Goal: Navigation & Orientation: Find specific page/section

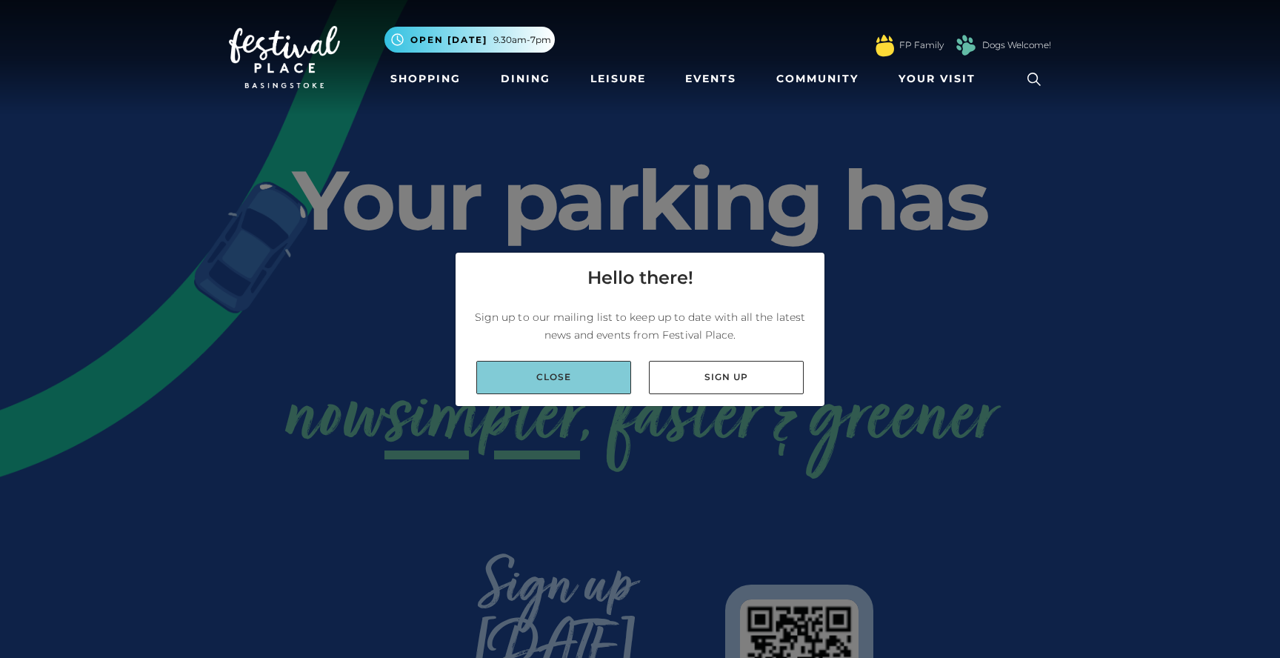
click at [577, 377] on link "Close" at bounding box center [553, 377] width 155 height 33
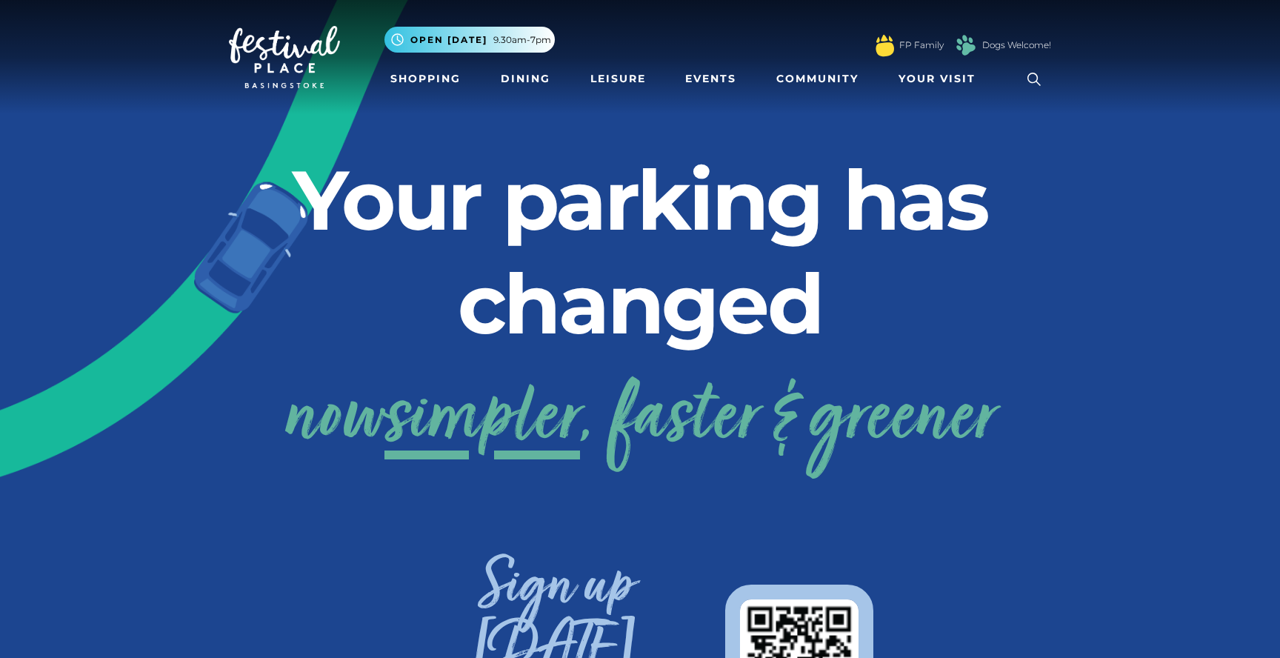
click at [264, 40] on img at bounding box center [284, 57] width 111 height 62
click at [709, 79] on link "Events" at bounding box center [710, 78] width 63 height 27
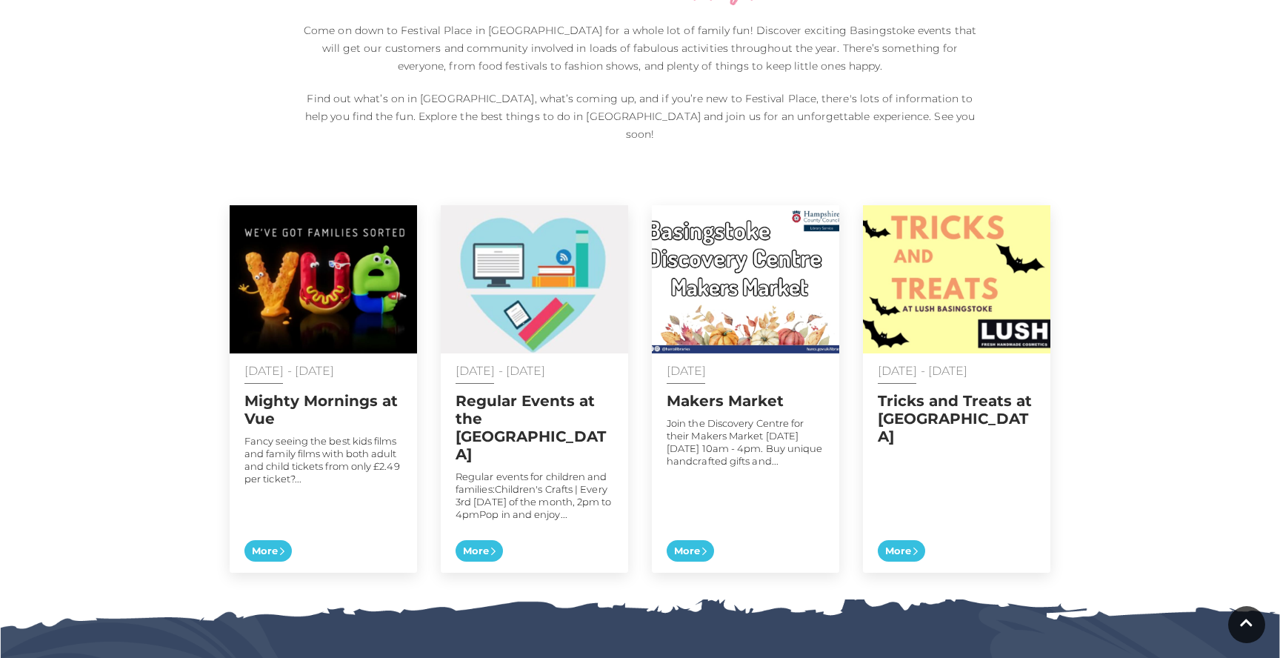
scroll to position [630, 0]
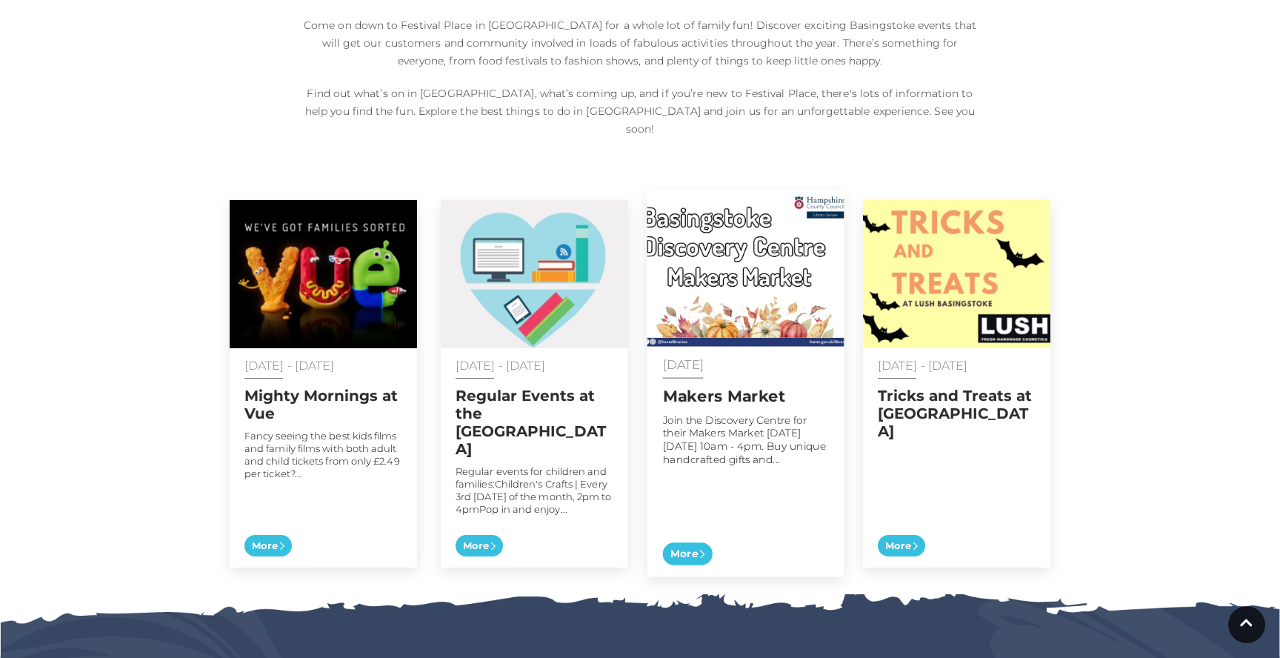
click at [713, 387] on h2 "Makers Market" at bounding box center [746, 396] width 166 height 19
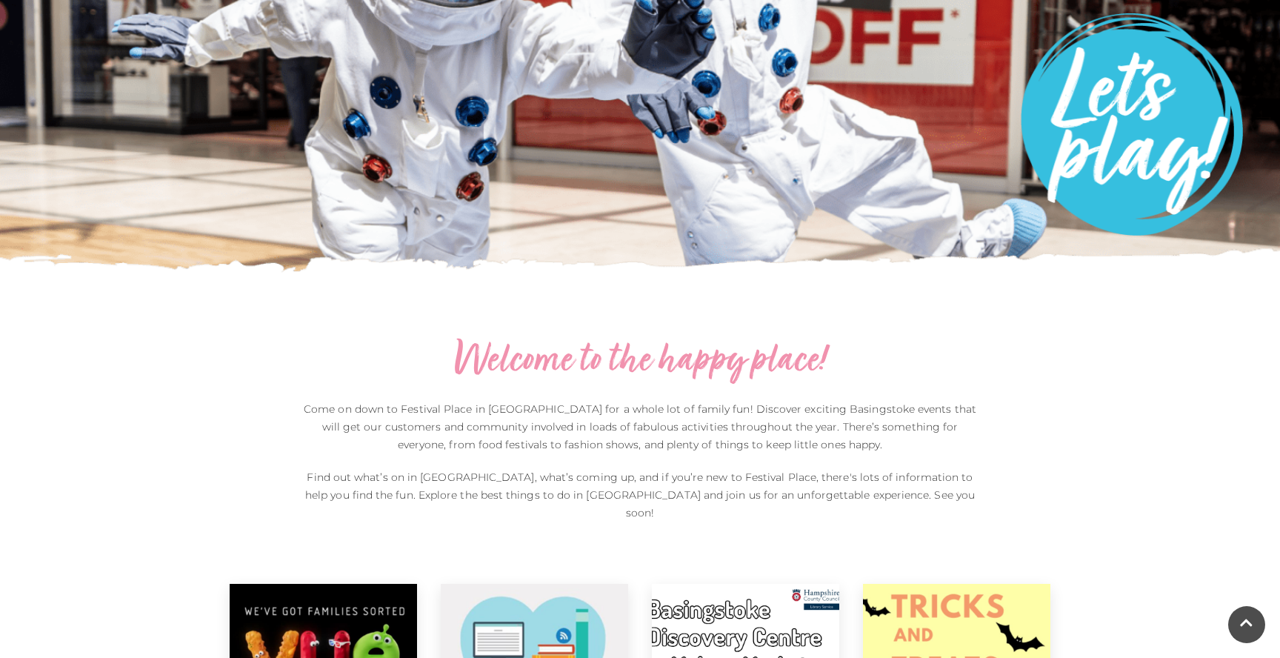
scroll to position [0, 0]
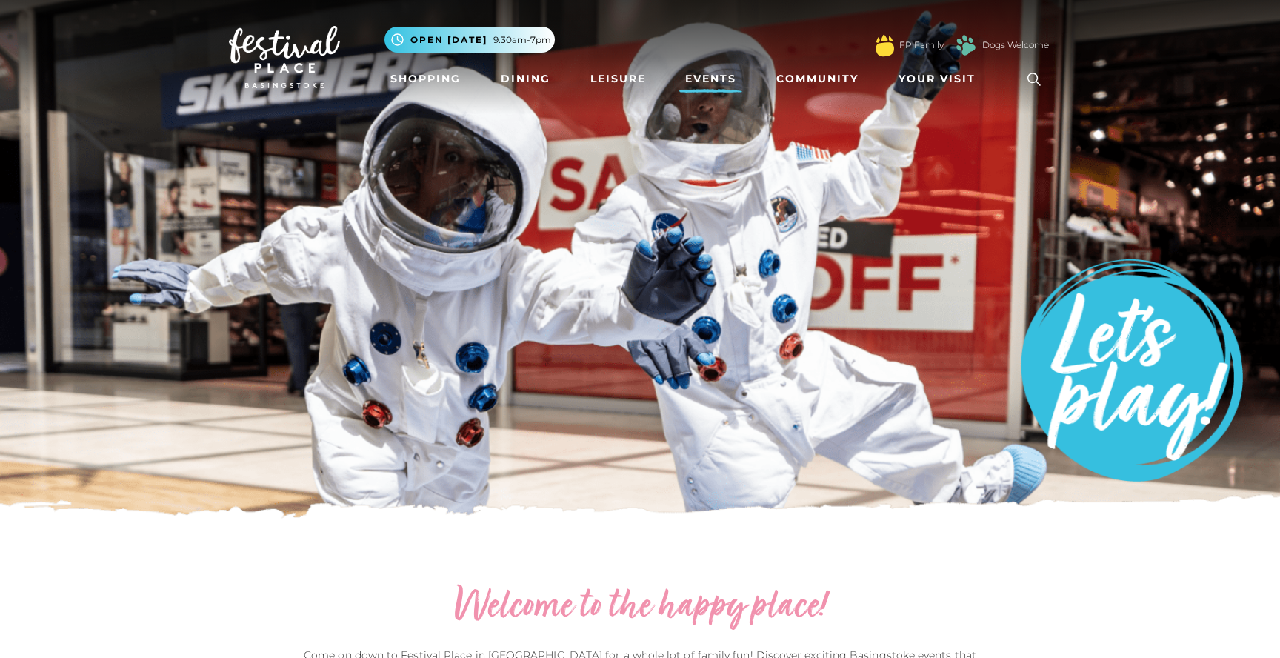
click at [263, 22] on link at bounding box center [284, 57] width 111 height 70
click at [264, 25] on link at bounding box center [284, 57] width 111 height 70
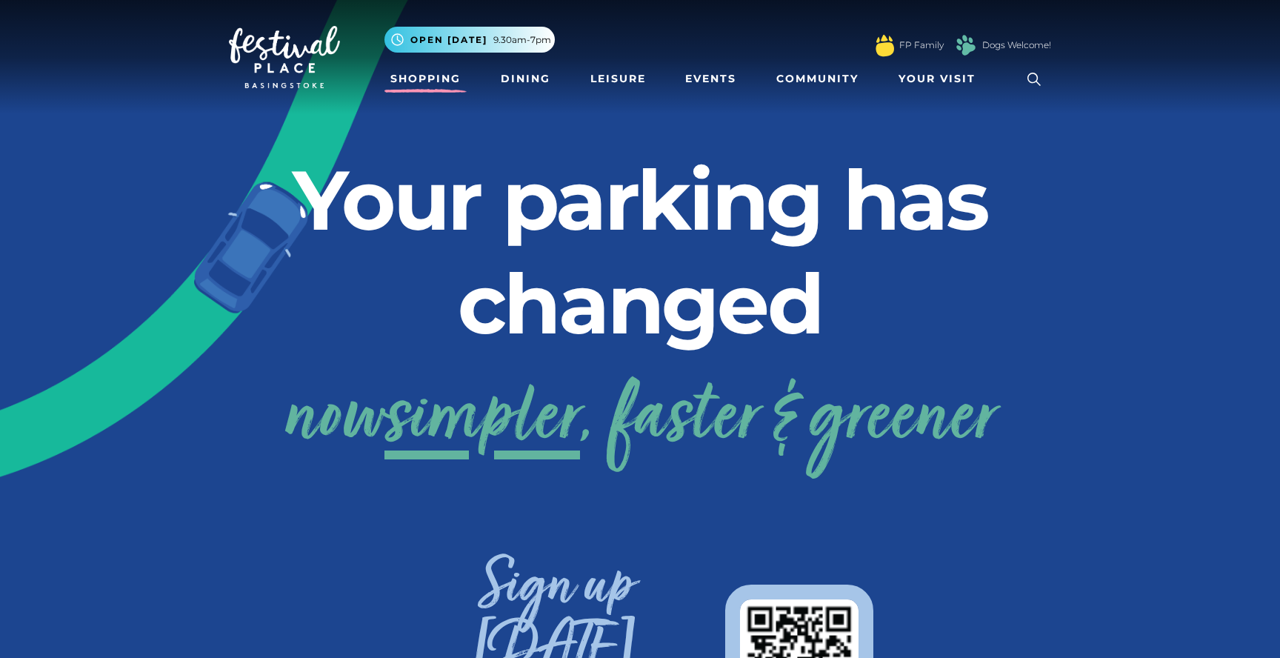
click at [436, 74] on link "Shopping" at bounding box center [425, 78] width 82 height 27
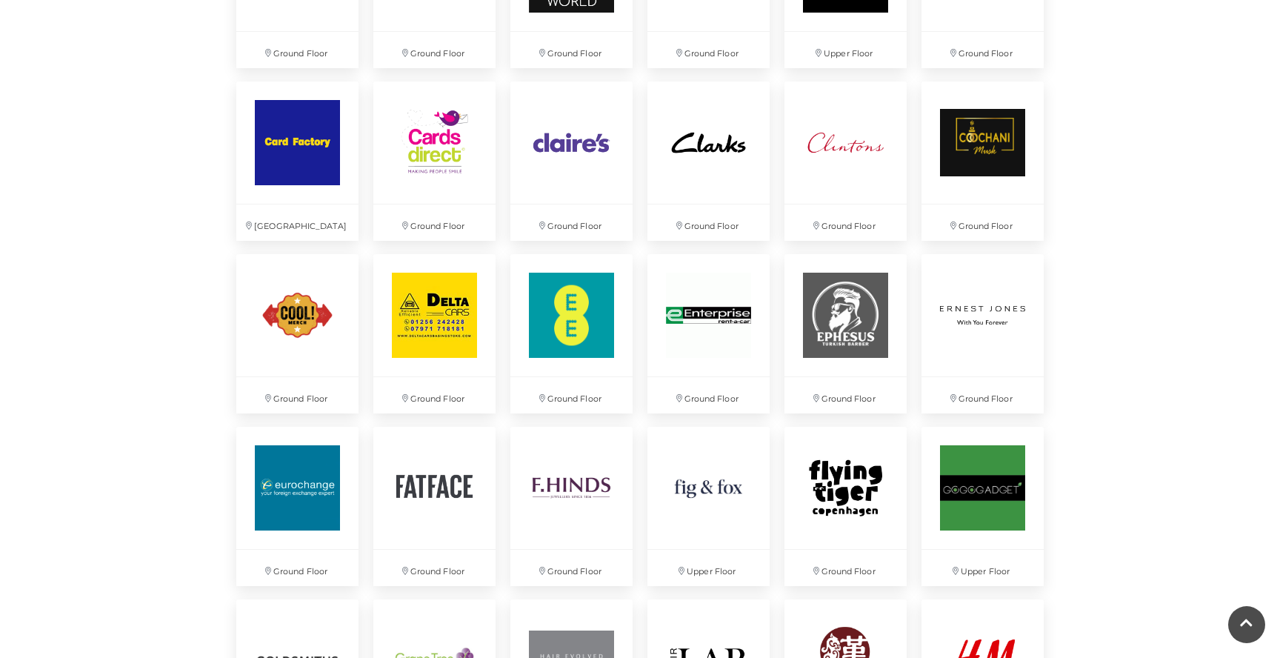
scroll to position [1694, 0]
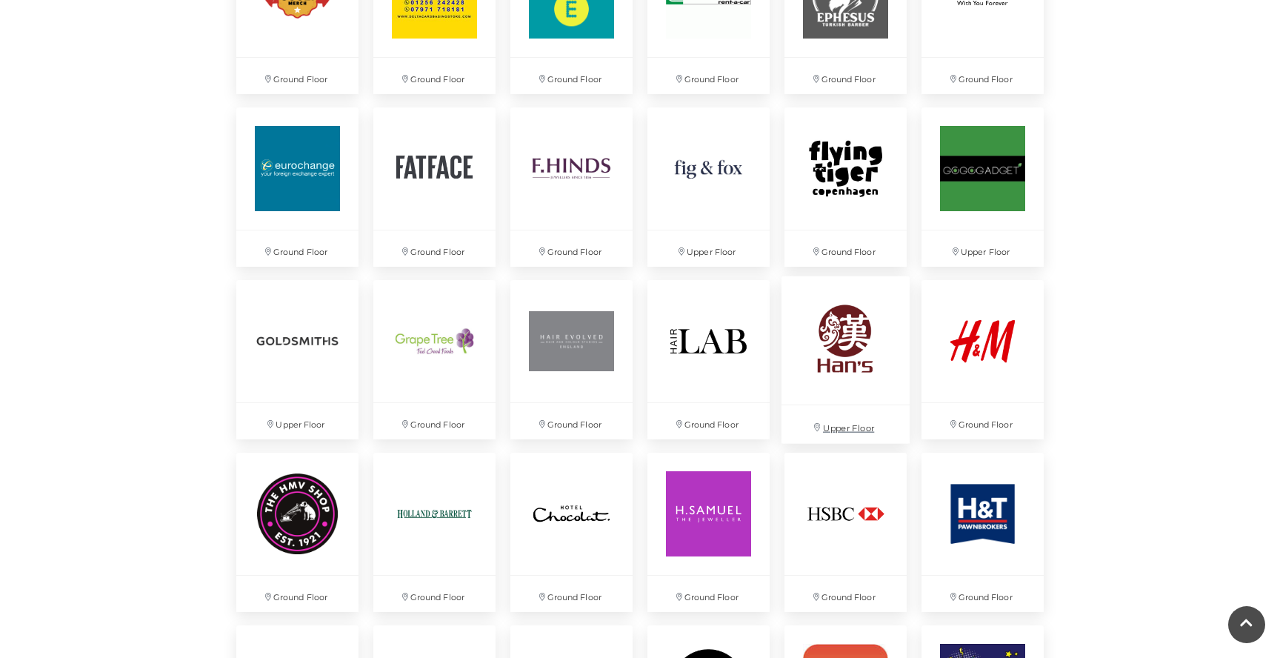
click at [846, 335] on img at bounding box center [845, 339] width 128 height 128
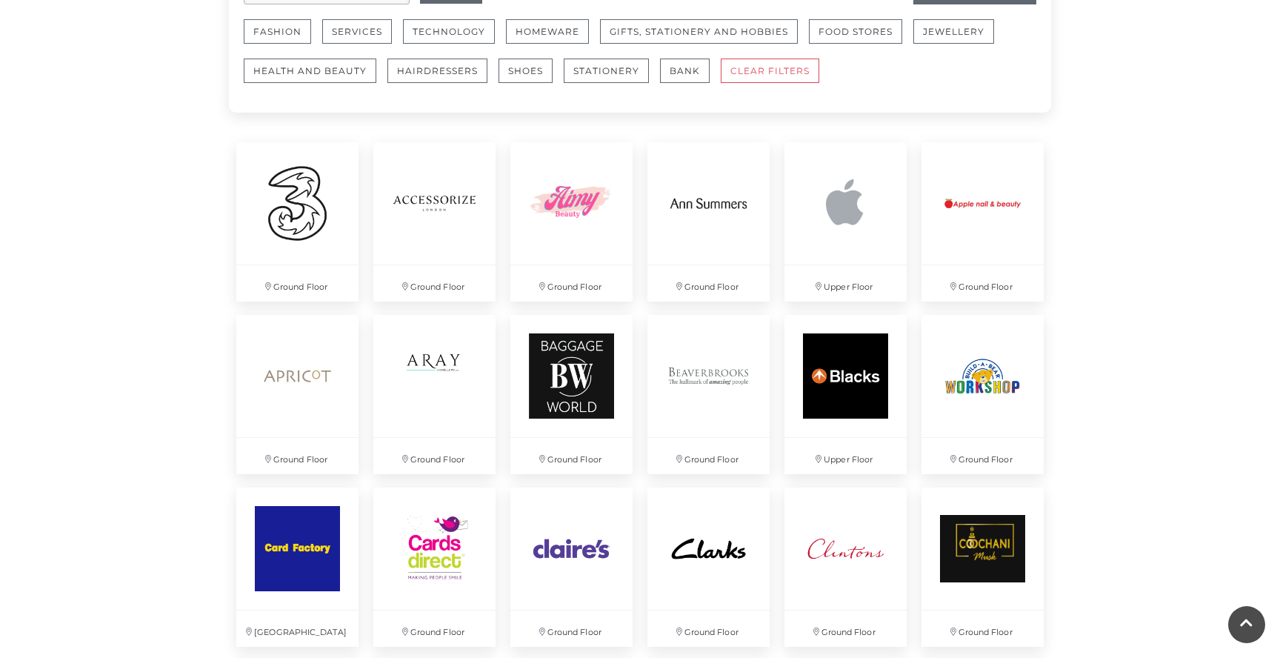
scroll to position [0, 0]
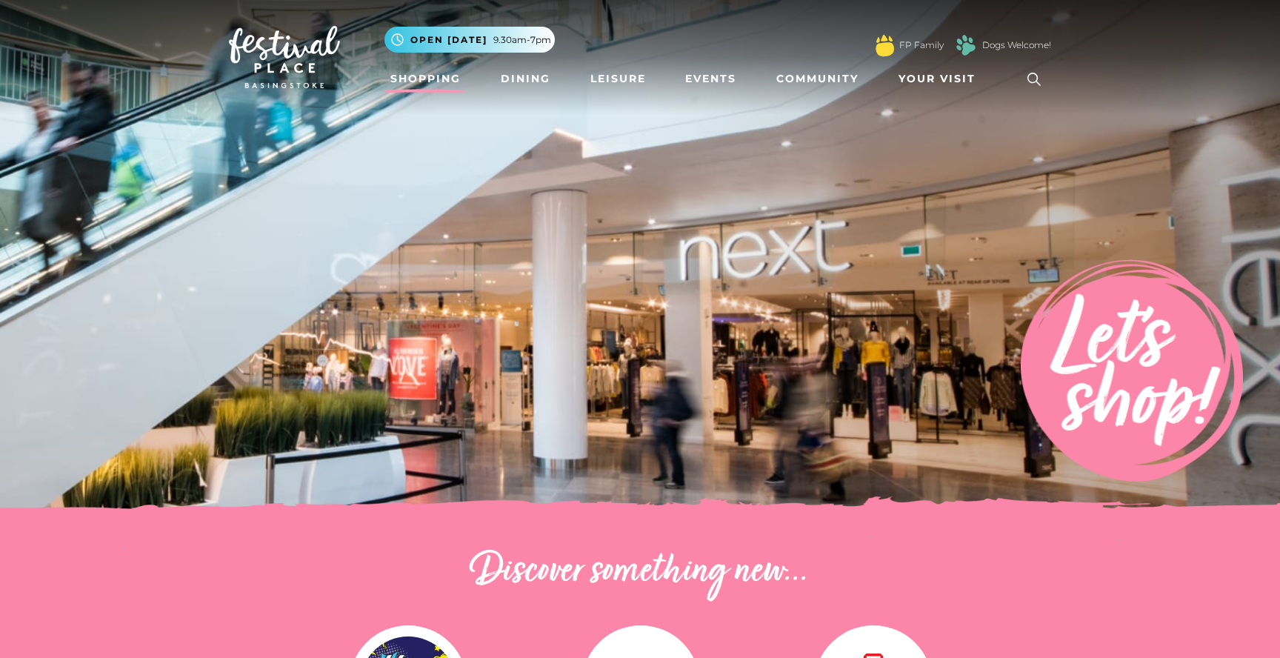
click at [425, 82] on link "Shopping" at bounding box center [425, 78] width 82 height 27
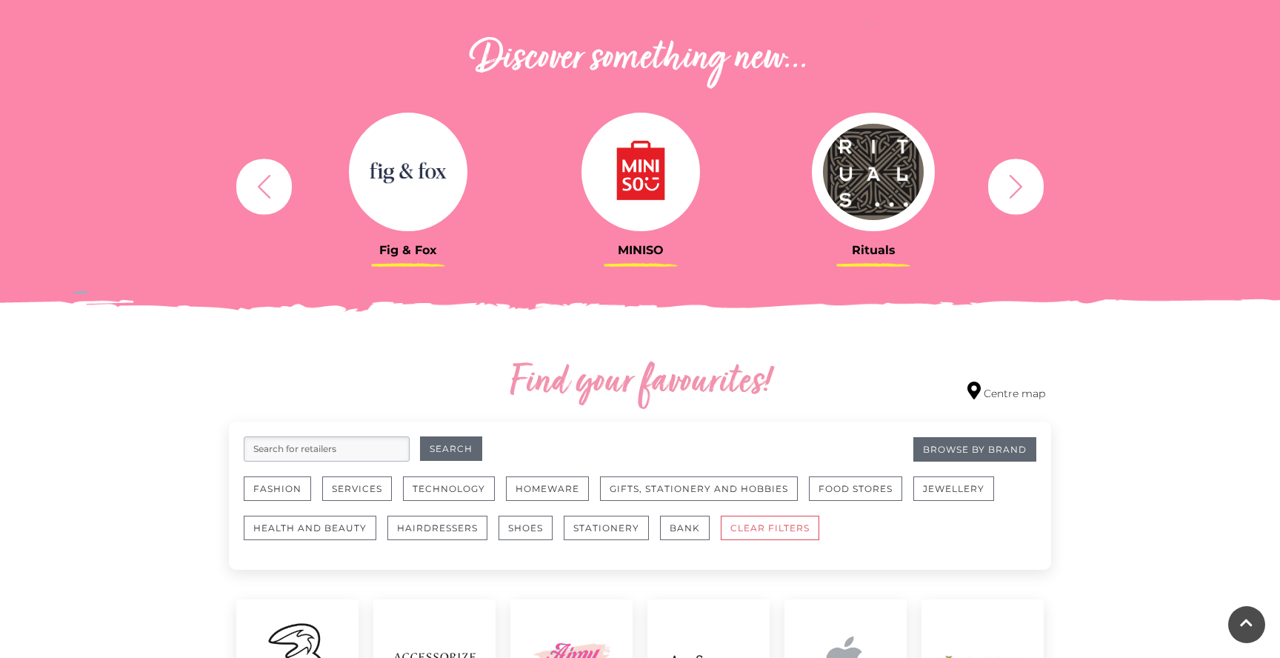
scroll to position [555, 0]
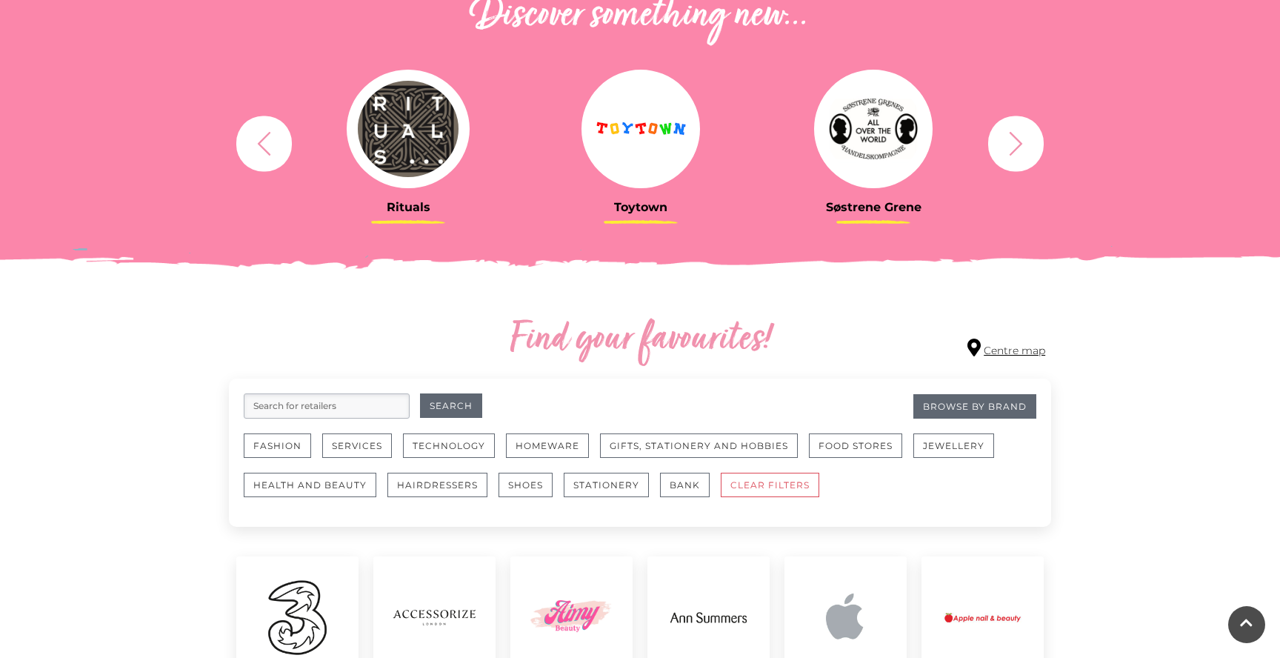
click at [1018, 351] on link "Centre map" at bounding box center [1006, 348] width 78 height 20
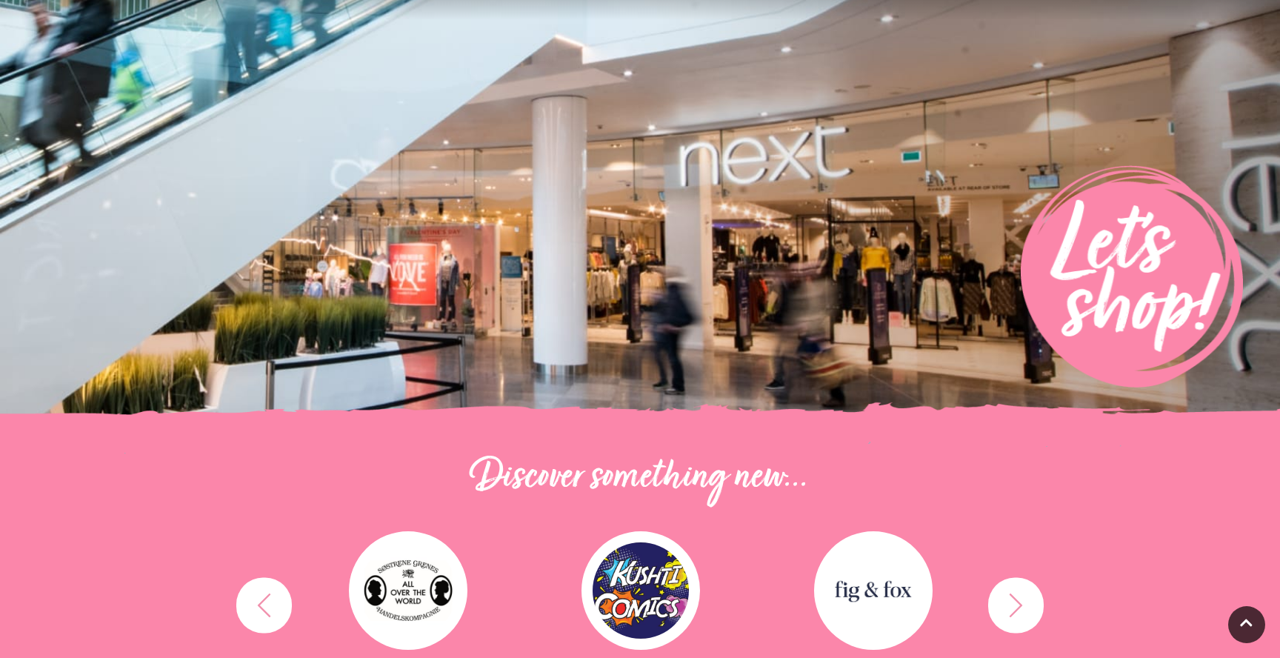
scroll to position [0, 0]
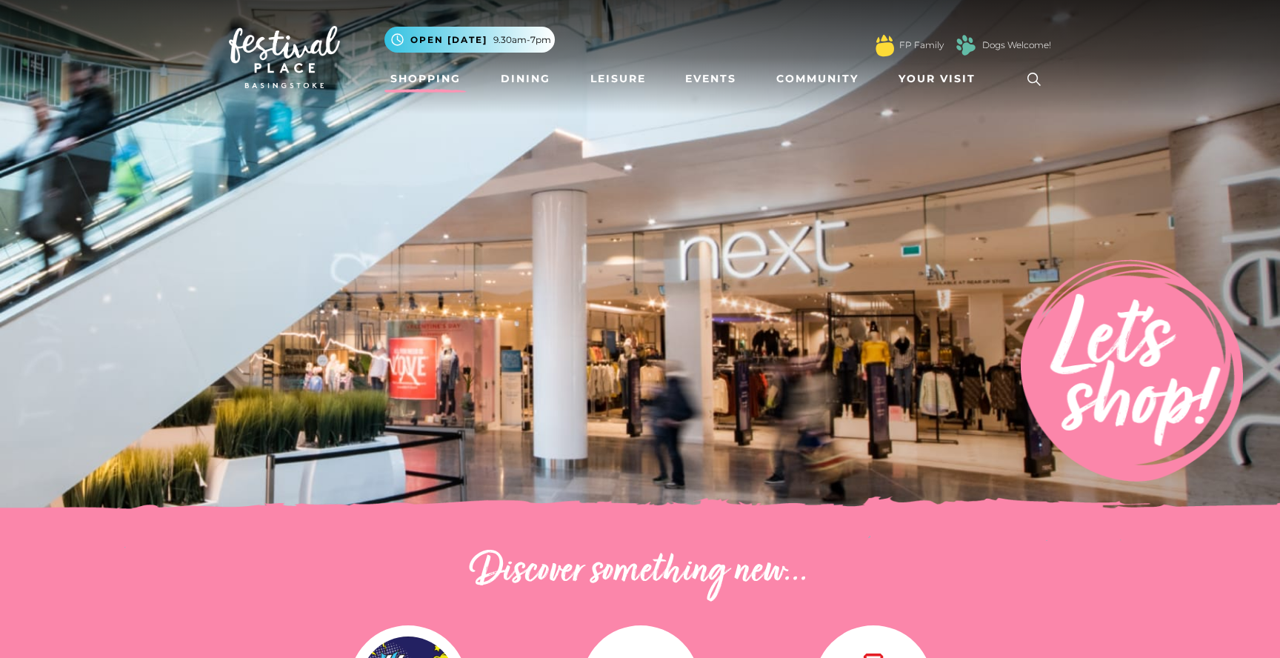
click at [305, 51] on img at bounding box center [284, 57] width 111 height 62
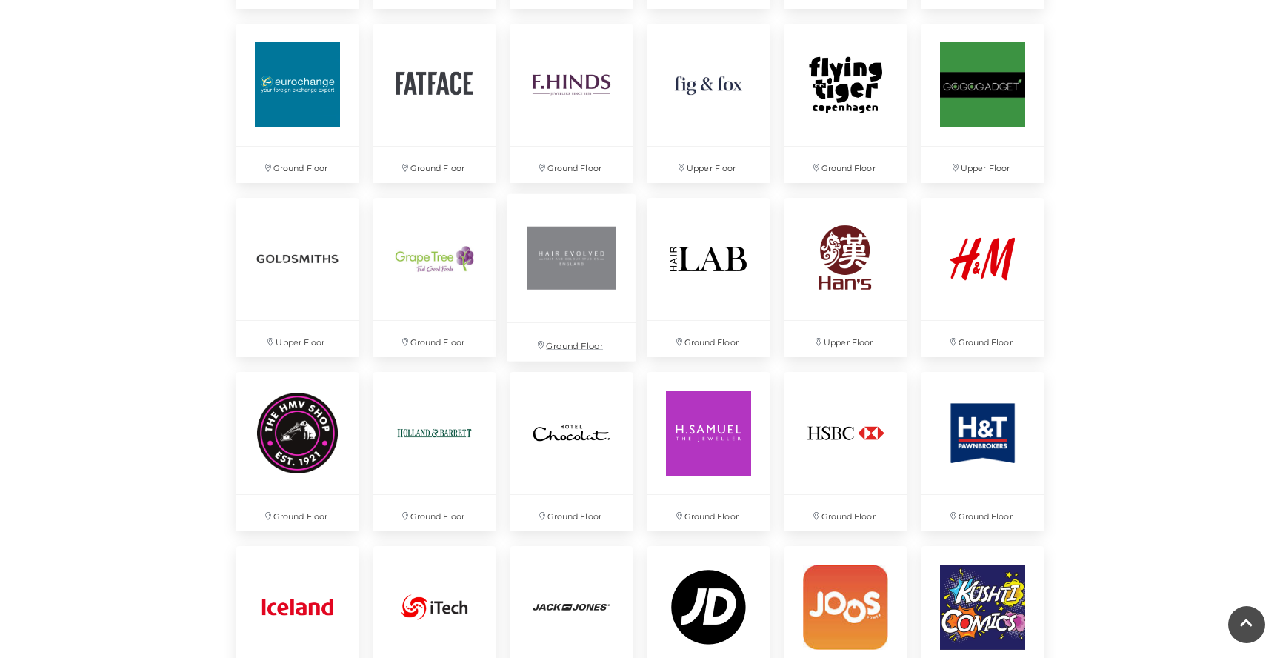
scroll to position [1910, 0]
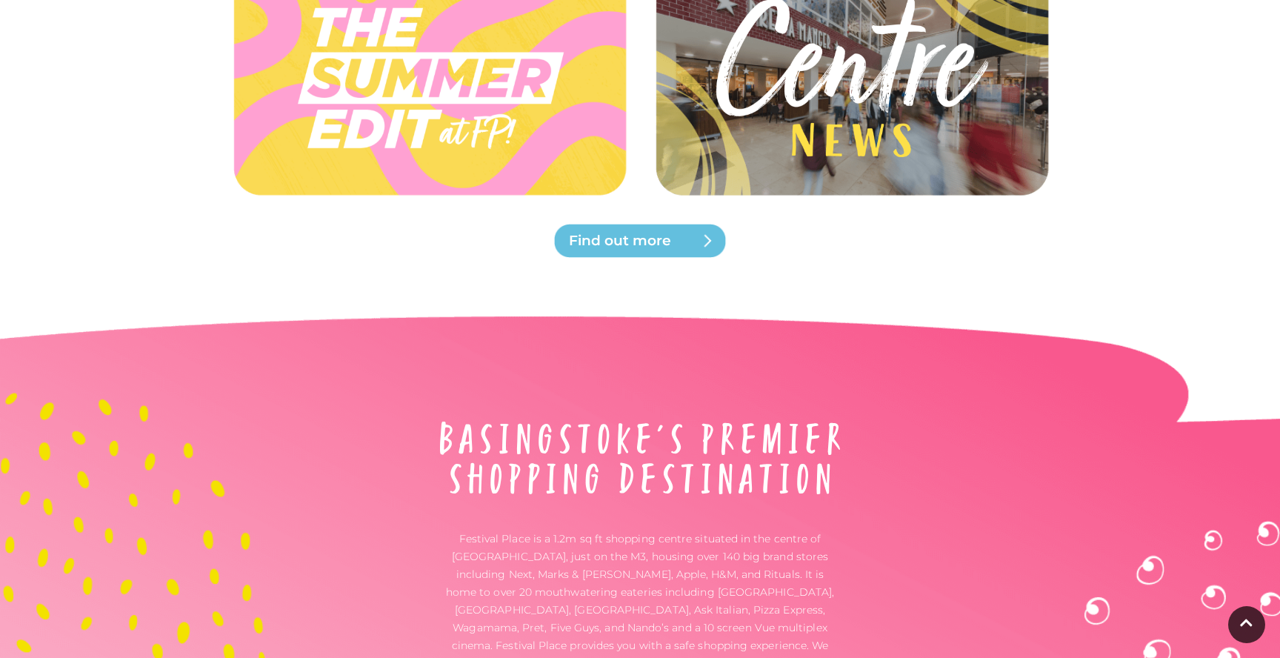
scroll to position [3927, 0]
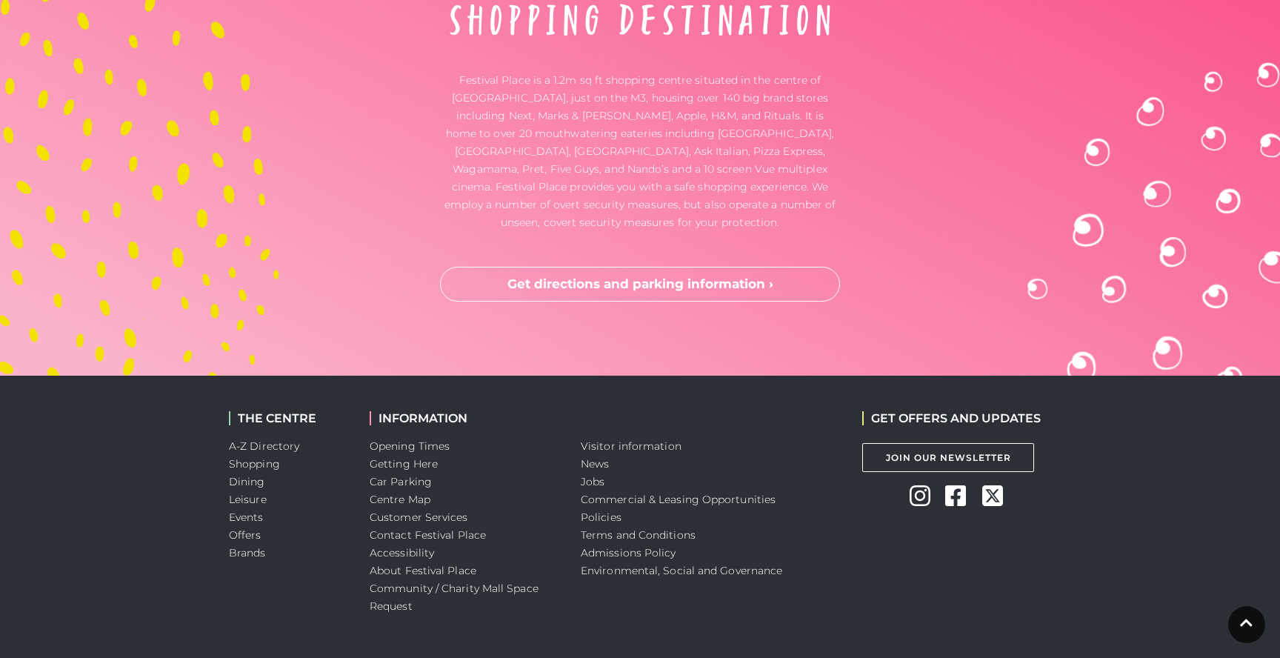
click at [912, 484] on icon at bounding box center [919, 496] width 21 height 24
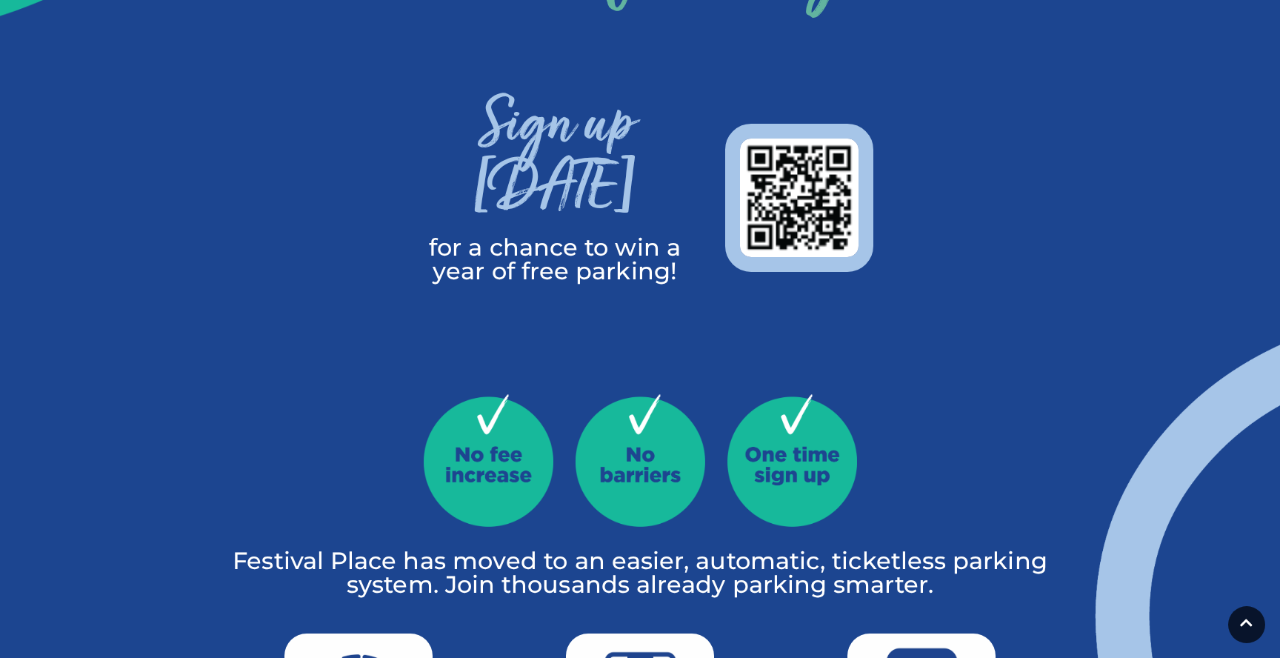
scroll to position [0, 0]
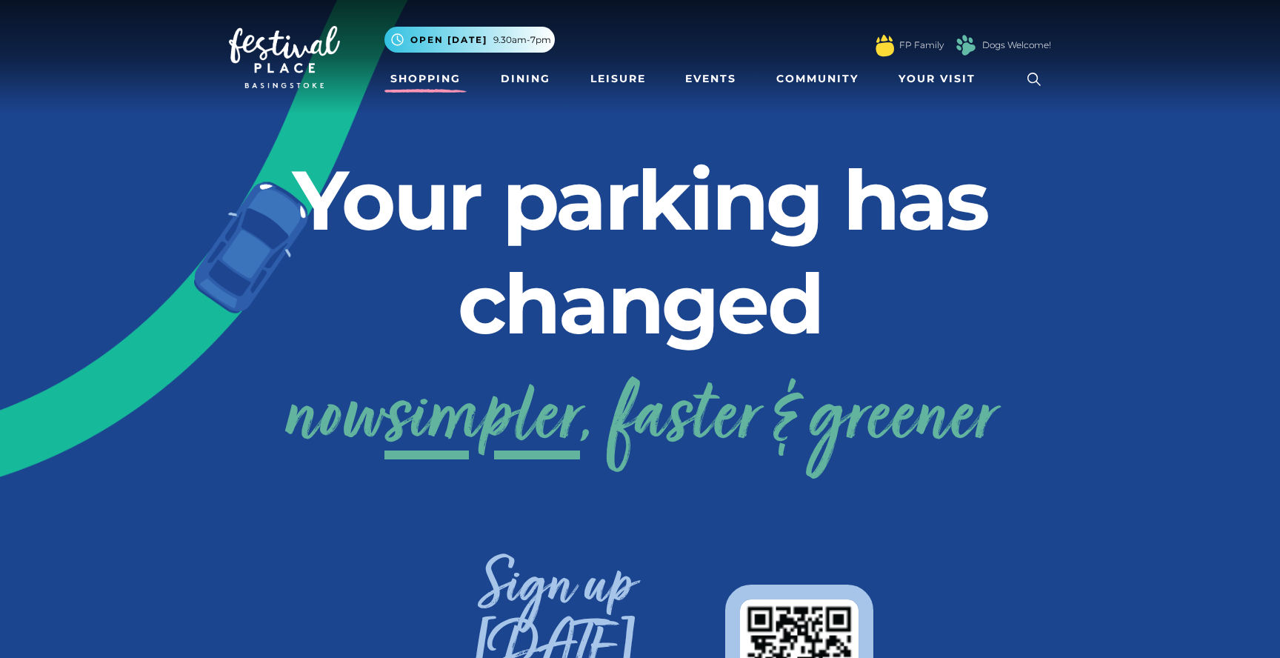
click at [413, 77] on link "Shopping" at bounding box center [425, 78] width 82 height 27
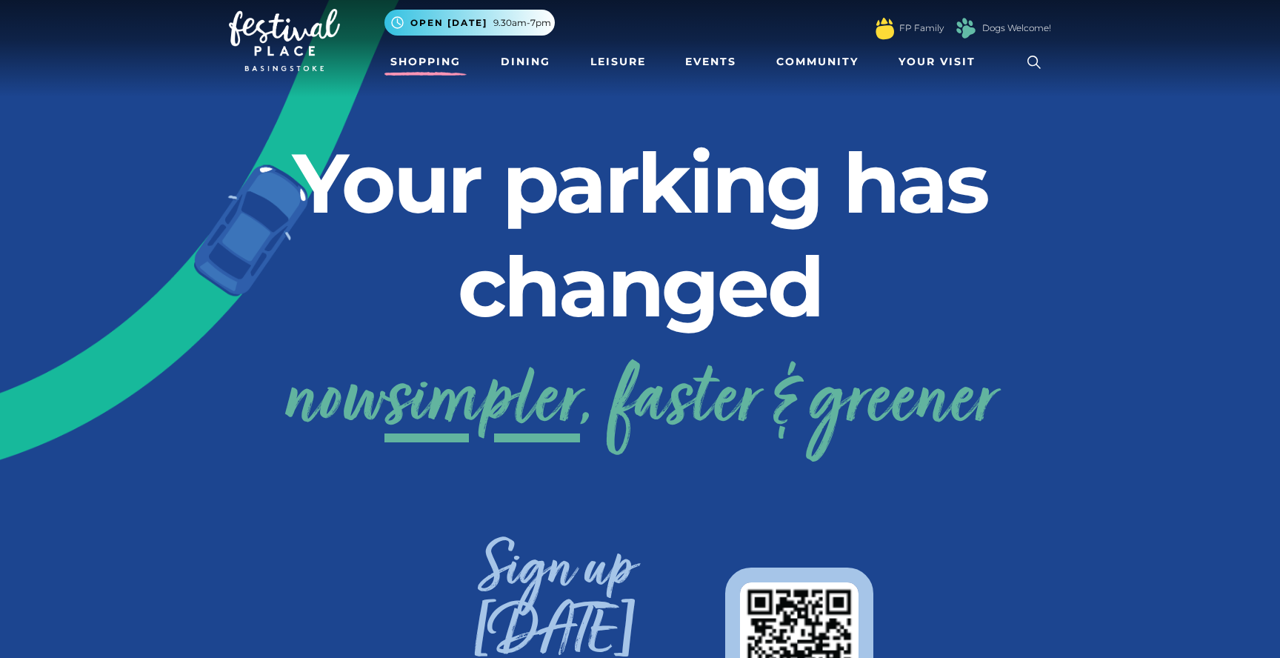
scroll to position [22, 0]
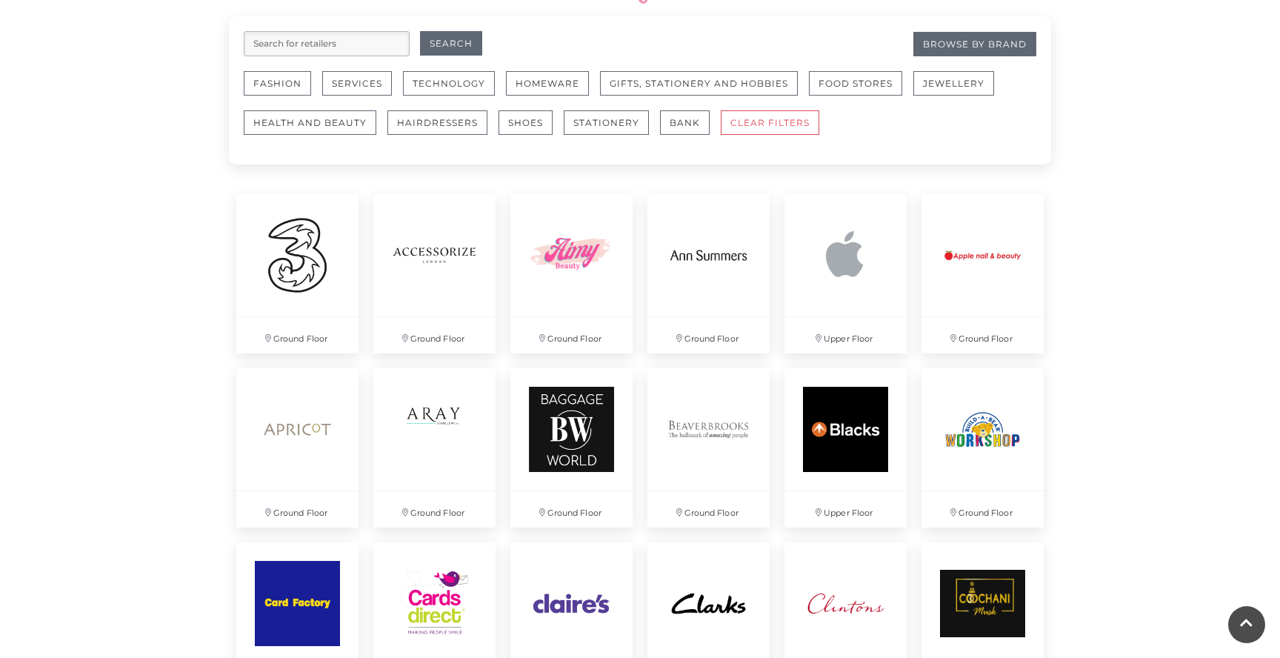
scroll to position [714, 0]
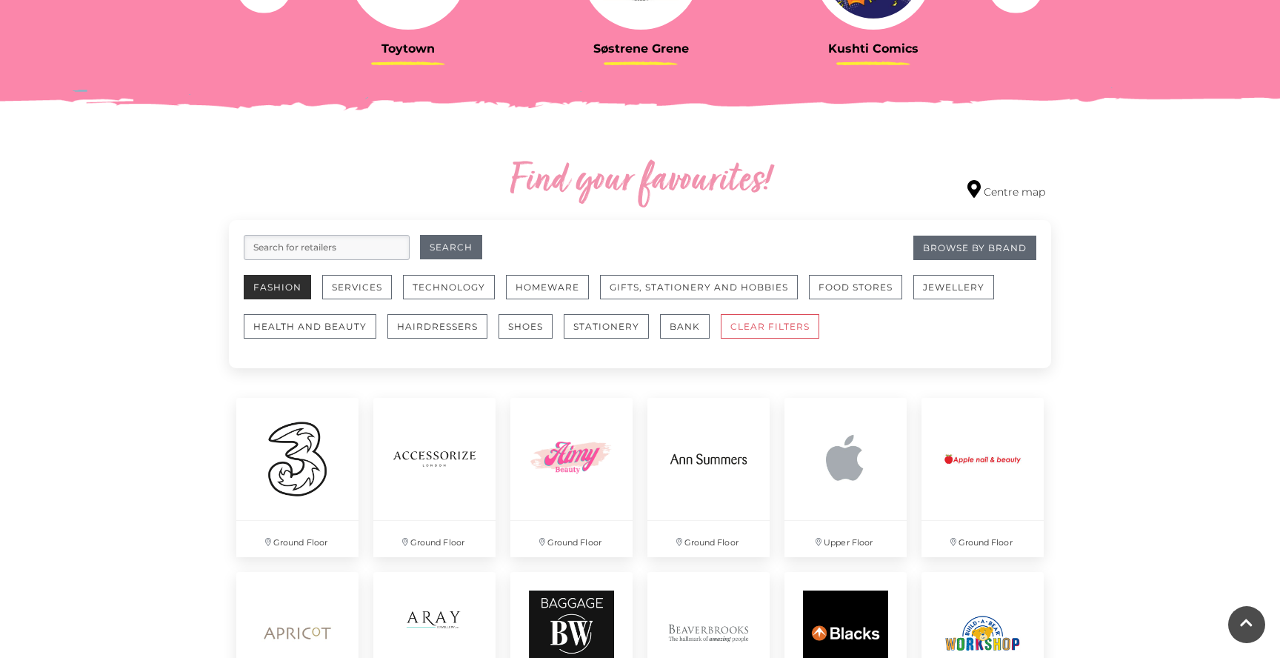
click at [268, 291] on button "Fashion" at bounding box center [277, 287] width 67 height 24
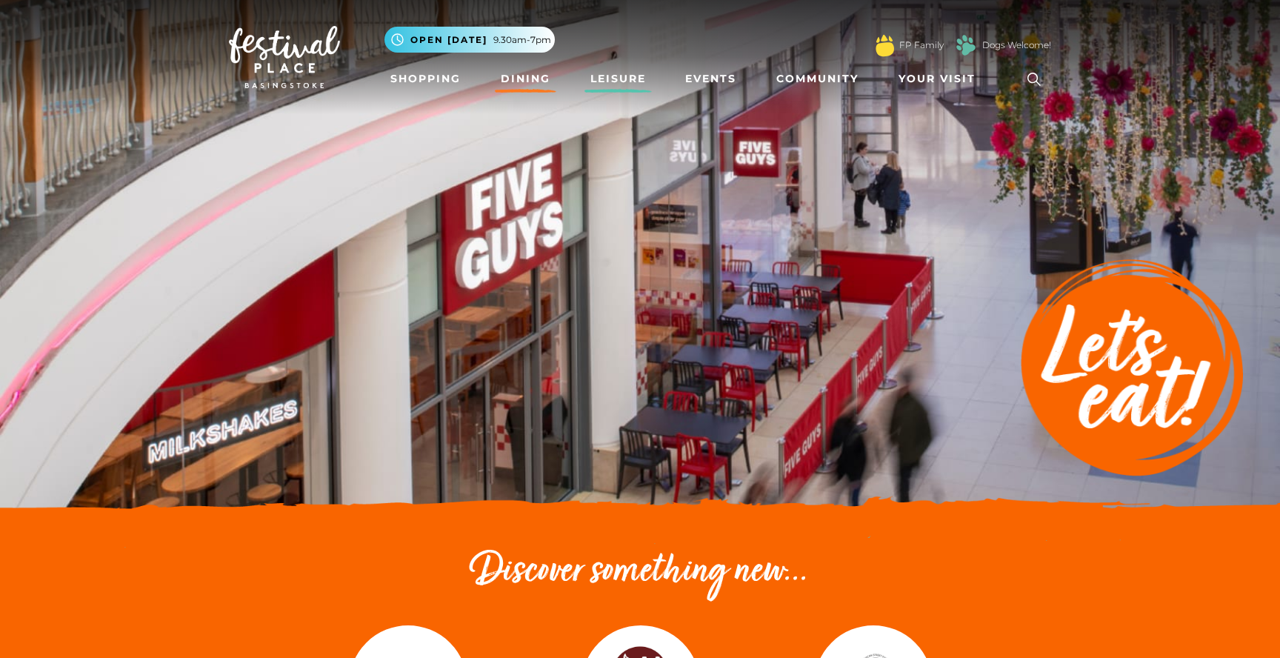
click at [610, 79] on link "Leisure" at bounding box center [617, 78] width 67 height 27
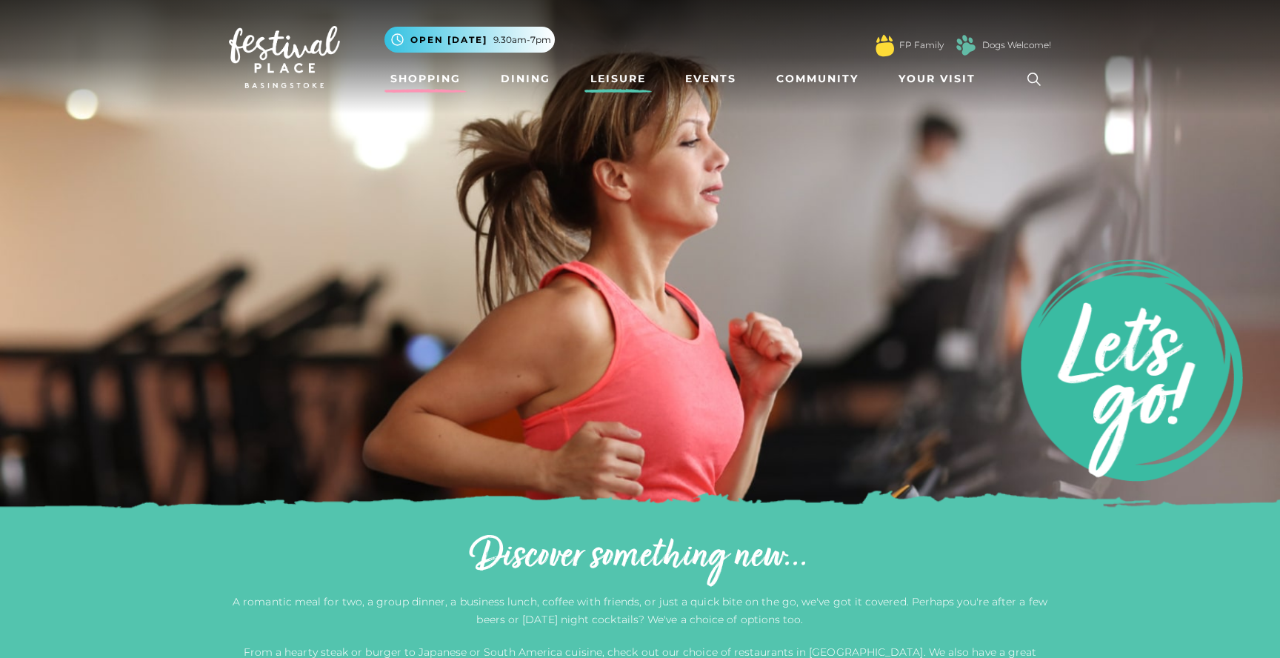
click at [440, 81] on link "Shopping" at bounding box center [425, 78] width 82 height 27
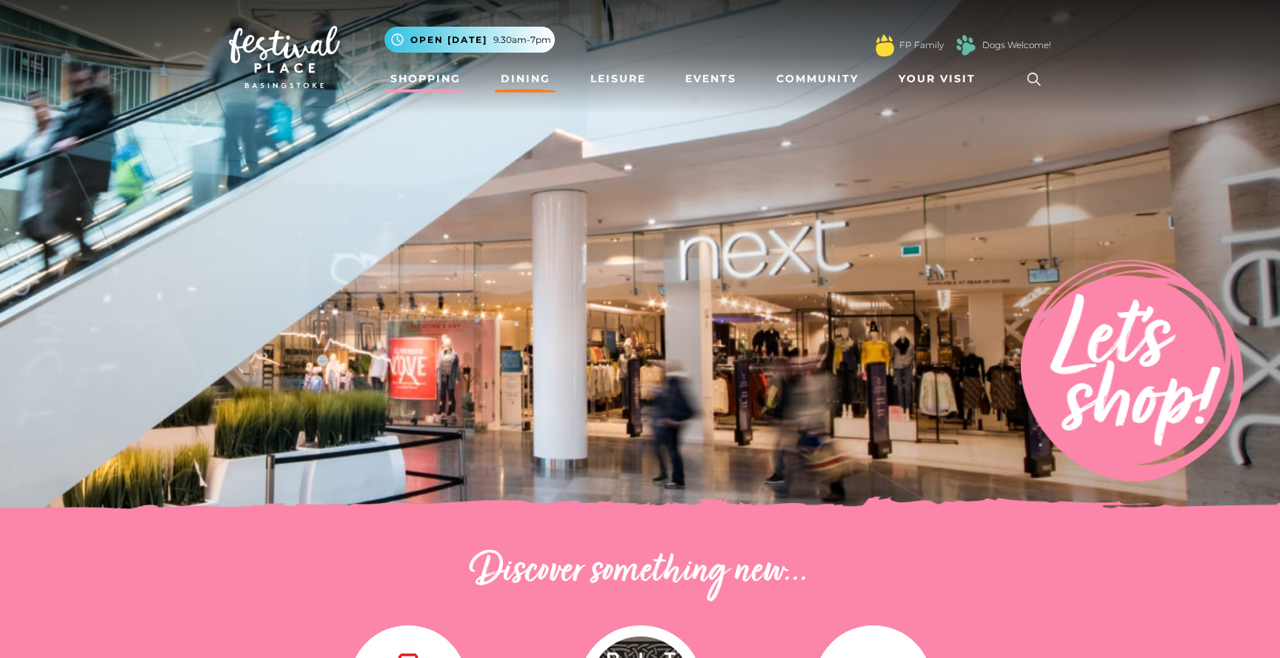
click at [523, 79] on link "Dining" at bounding box center [525, 78] width 61 height 27
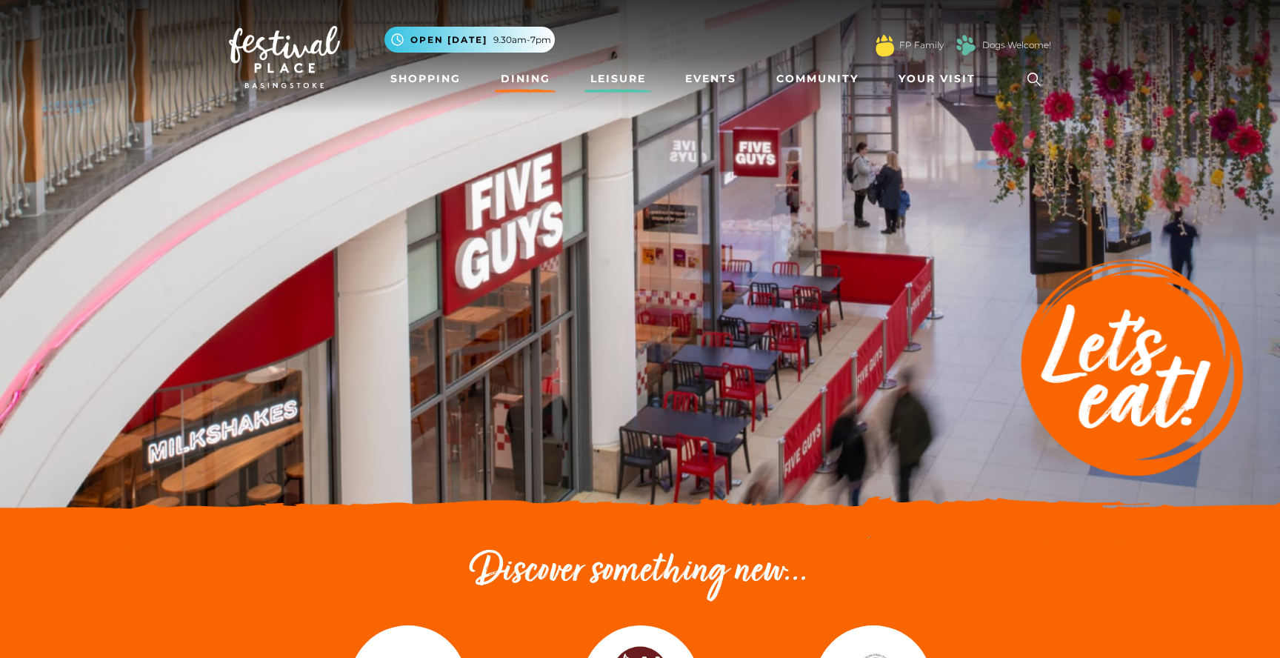
click at [608, 81] on link "Leisure" at bounding box center [617, 78] width 67 height 27
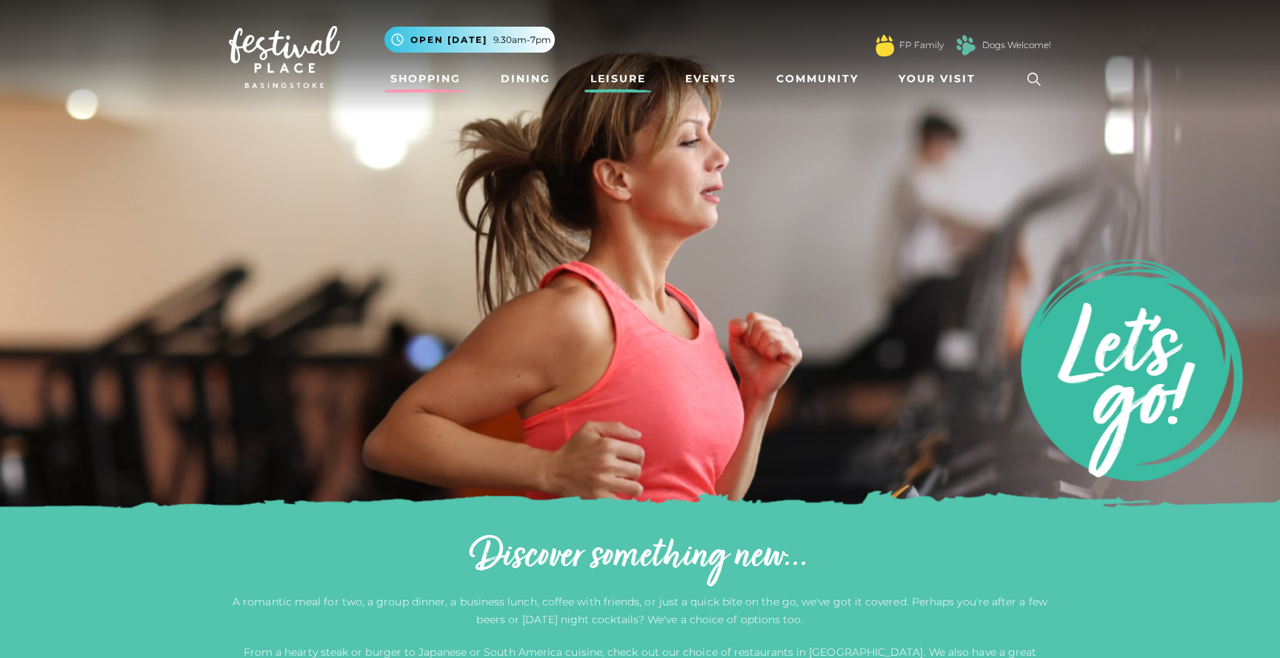
click at [432, 79] on link "Shopping" at bounding box center [425, 78] width 82 height 27
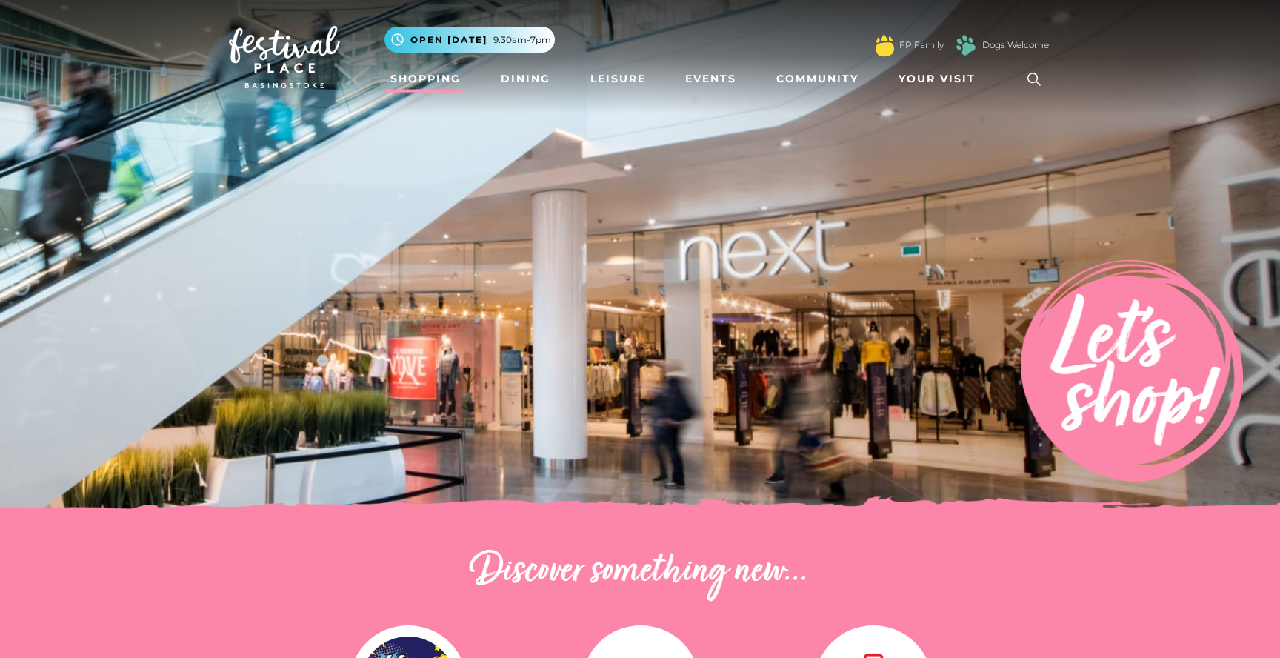
click at [258, 39] on img at bounding box center [284, 57] width 111 height 62
